Goal: Obtain resource: Download file/media

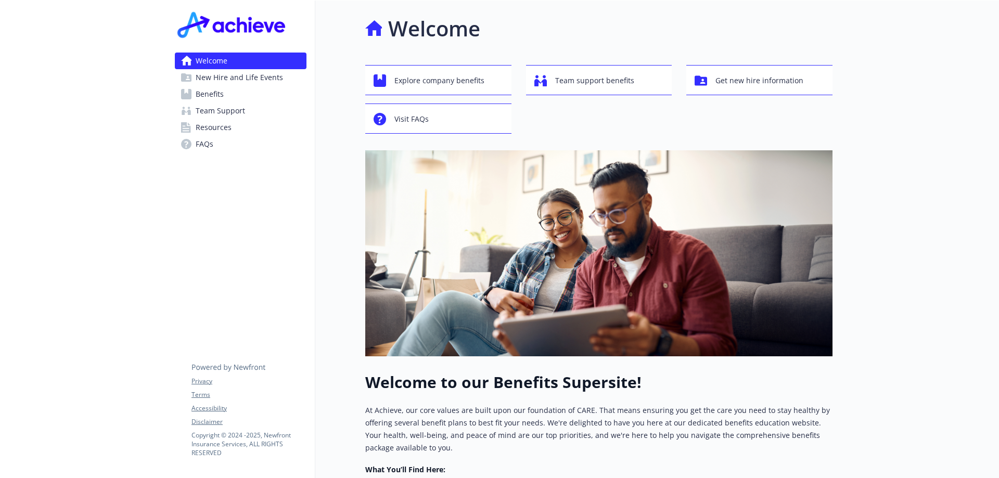
click at [223, 108] on span "Team Support" at bounding box center [220, 110] width 49 height 17
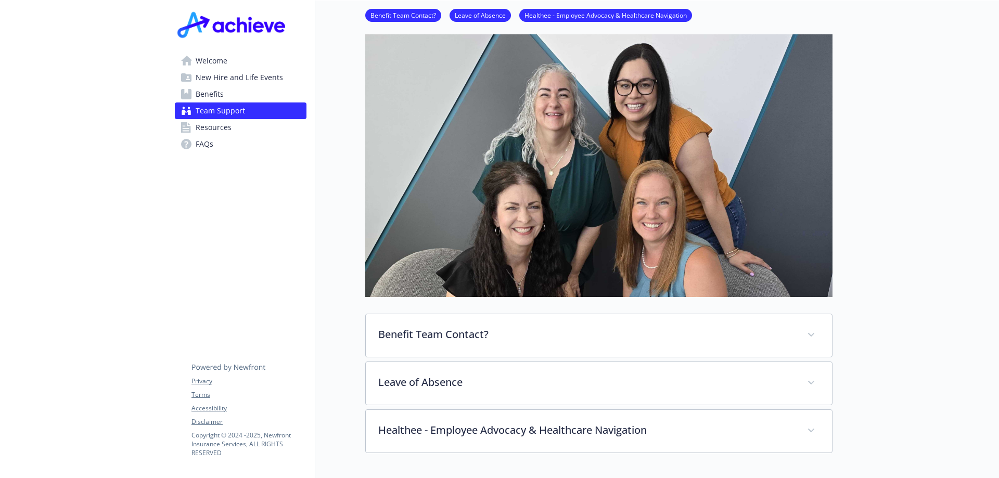
scroll to position [156, 0]
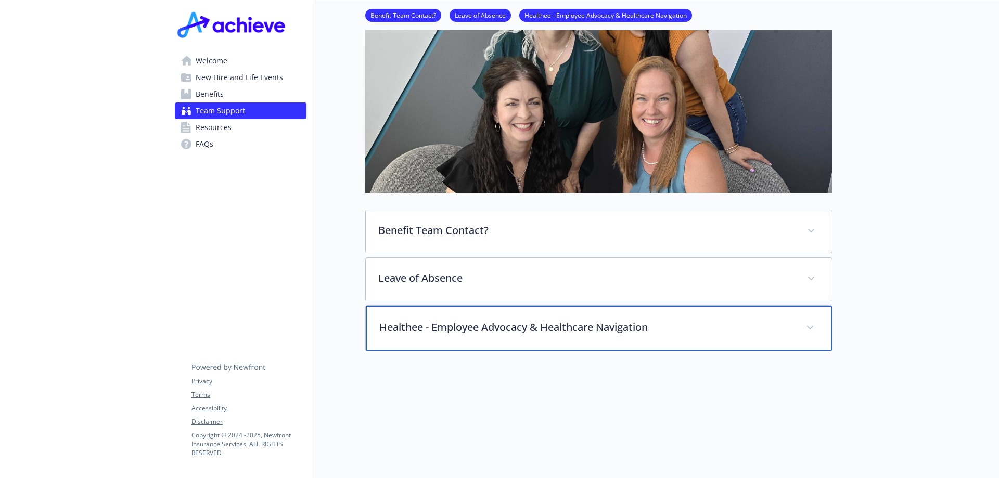
click at [812, 324] on span at bounding box center [809, 327] width 17 height 17
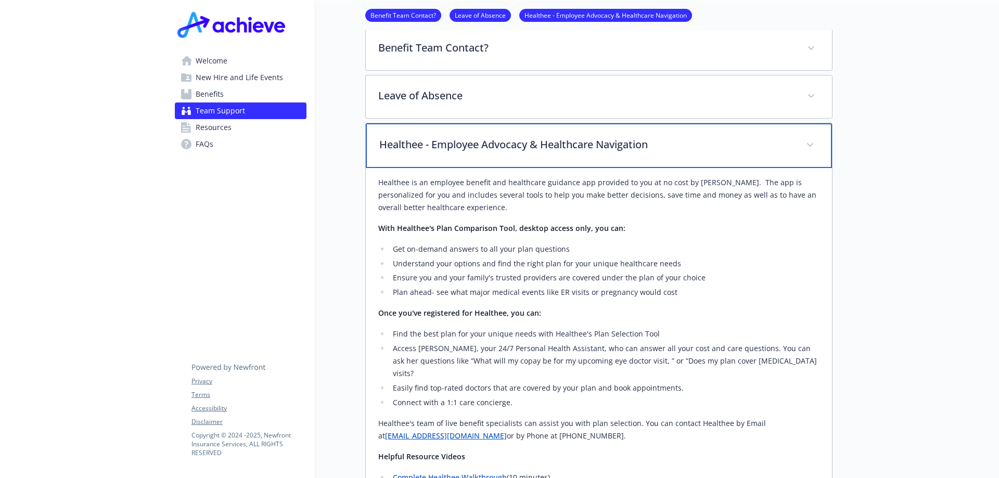
scroll to position [183, 0]
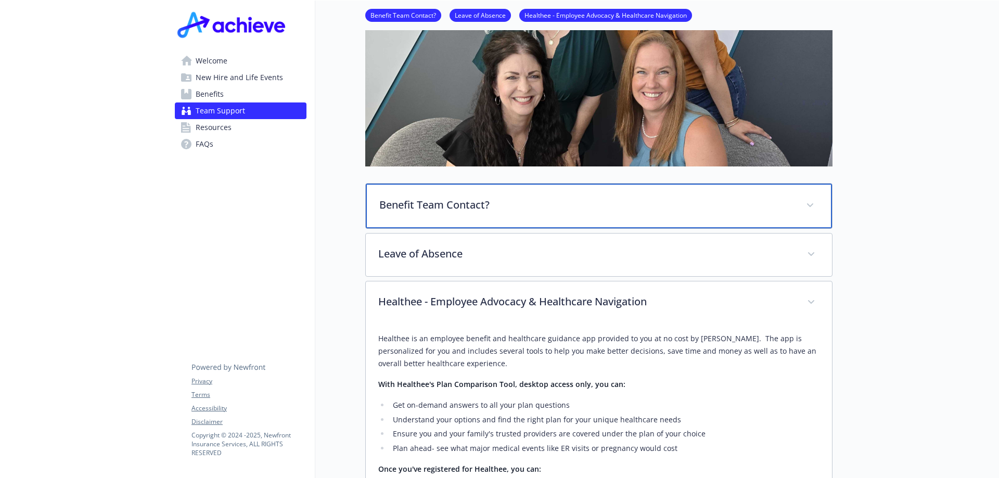
click at [811, 204] on icon at bounding box center [810, 205] width 6 height 4
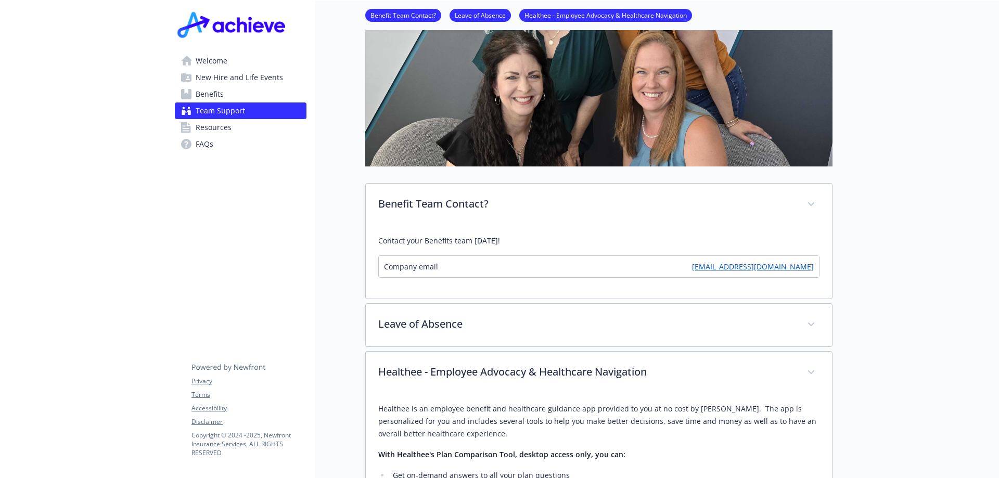
click at [217, 126] on span "Resources" at bounding box center [214, 127] width 36 height 17
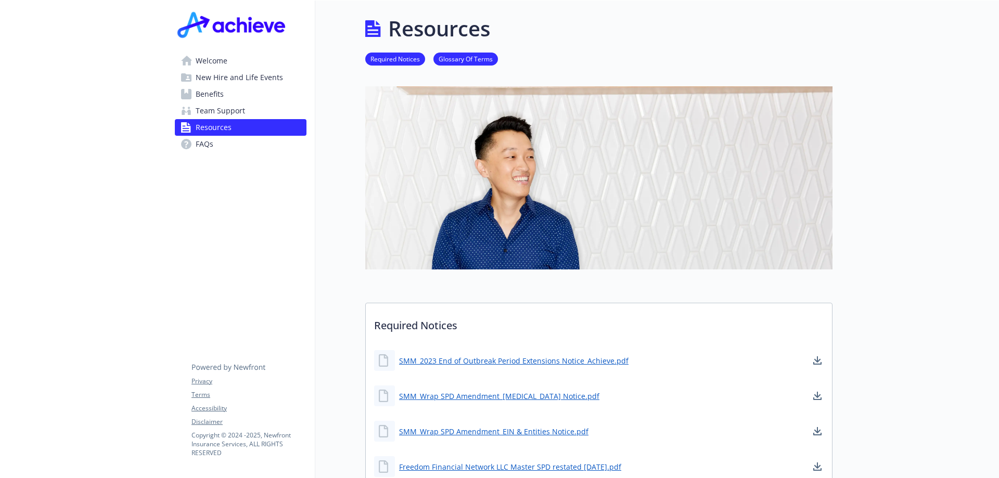
scroll to position [156, 0]
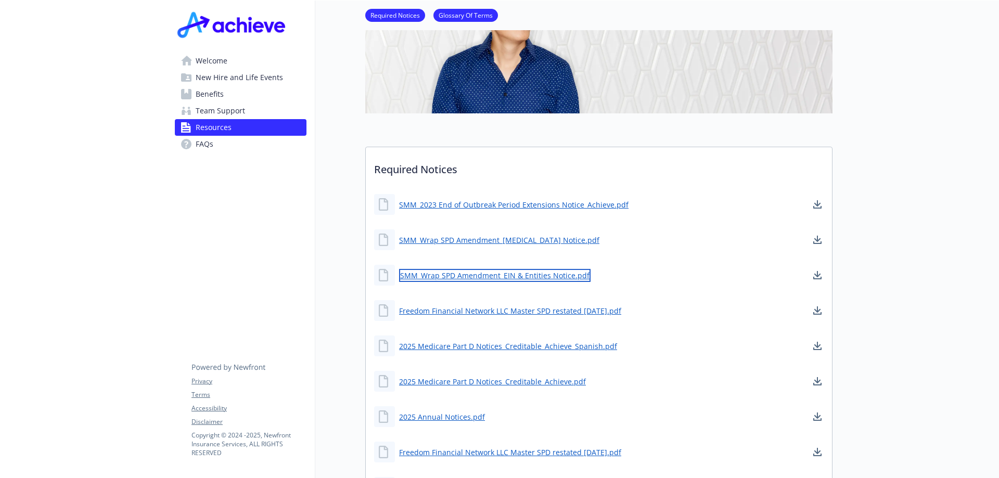
click at [530, 276] on link "SMM_Wrap SPD Amendment_EIN & Entities Notice.pdf" at bounding box center [494, 275] width 191 height 13
click at [219, 60] on span "Welcome" at bounding box center [212, 61] width 32 height 17
